Goal: Find specific page/section: Find specific page/section

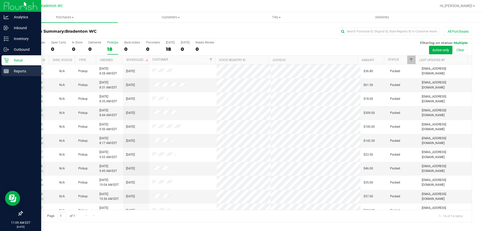
click at [26, 73] on p "Reports" at bounding box center [24, 71] width 30 height 6
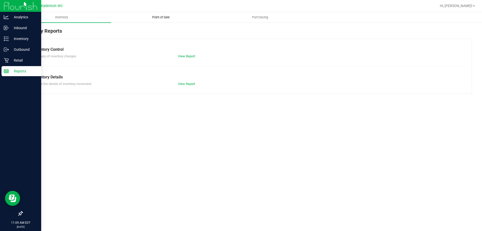
click at [160, 15] on span "Point of Sale" at bounding box center [160, 17] width 31 height 5
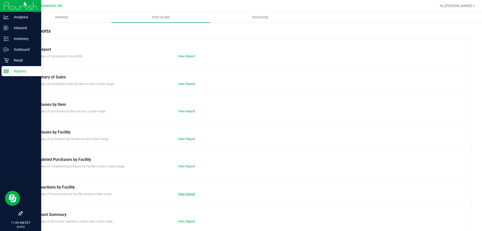
click at [189, 192] on link "View Report" at bounding box center [186, 194] width 17 height 4
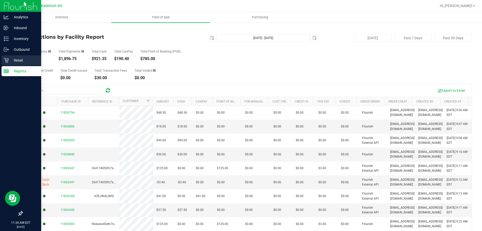
click at [20, 57] on p "Retail" at bounding box center [24, 60] width 30 height 6
